Goal: Navigation & Orientation: Go to known website

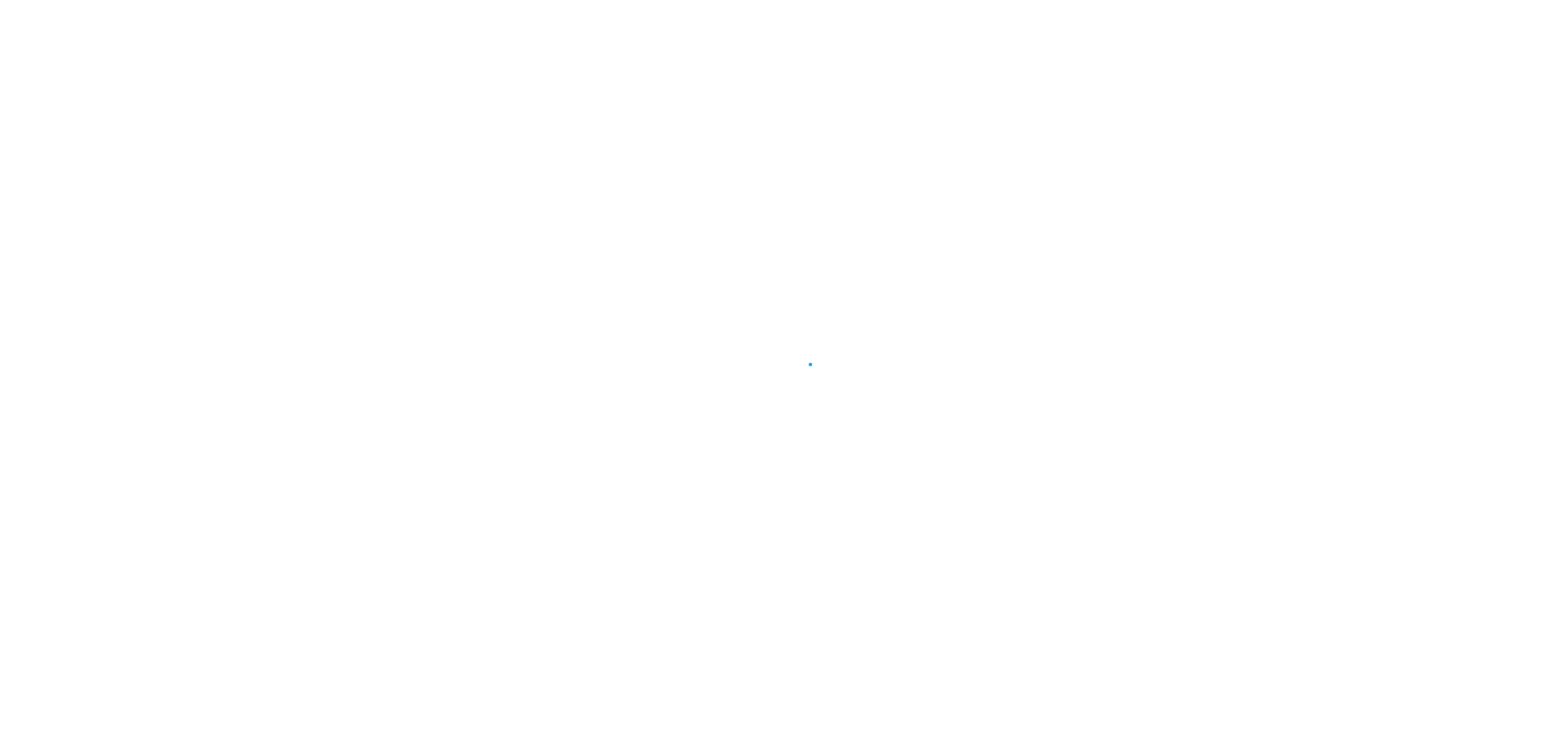
click at [999, 325] on div at bounding box center [784, 364] width 1568 height 729
